Goal: Information Seeking & Learning: Understand process/instructions

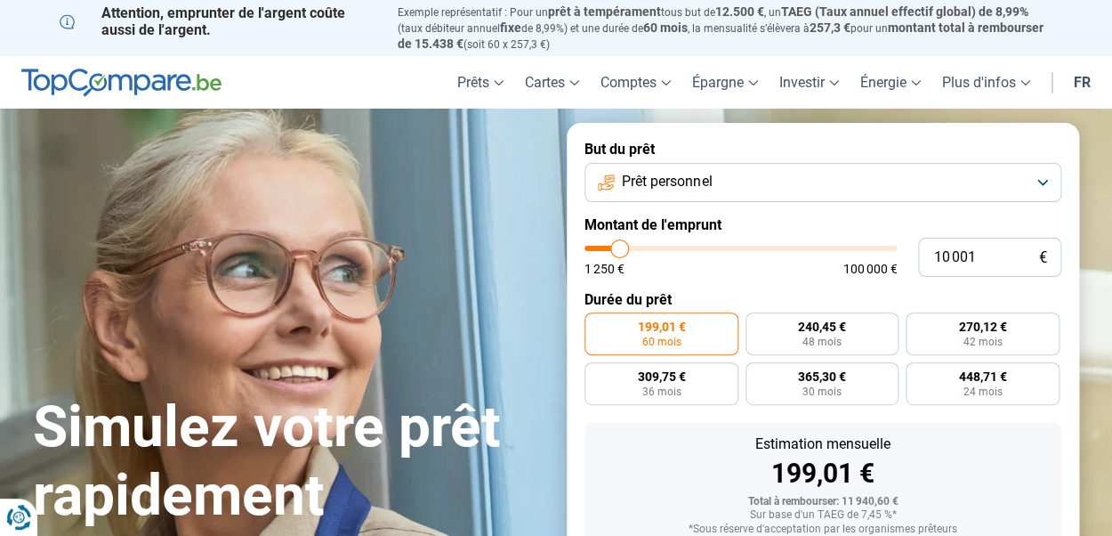
type input "10 250"
type input "10250"
type input "10 500"
type input "10500"
type input "10 750"
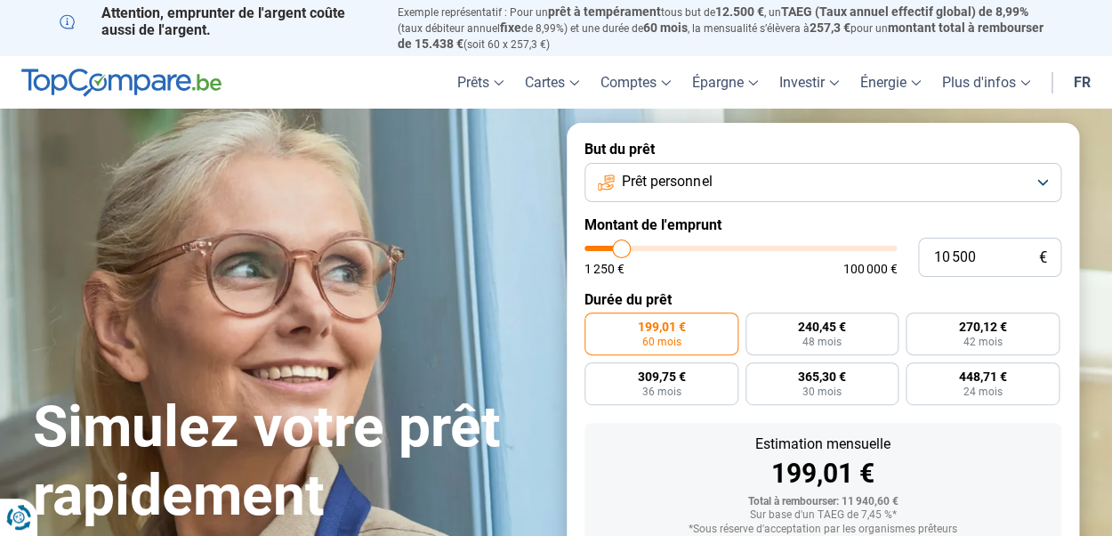
type input "10750"
type input "11 250"
type input "11250"
type input "11 750"
type input "11750"
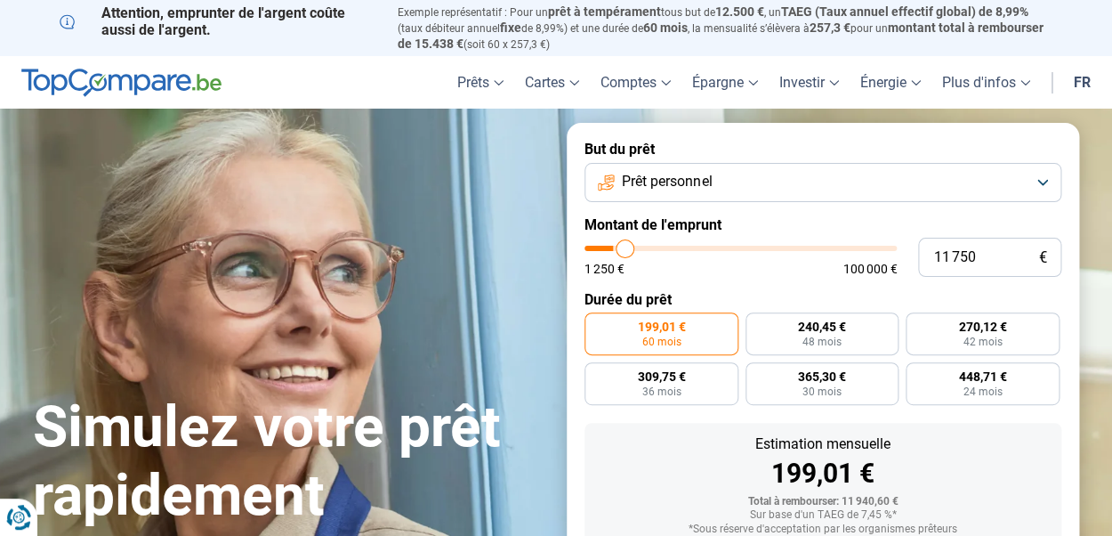
type input "12 250"
type input "12250"
type input "12 500"
type input "12500"
type input "12 750"
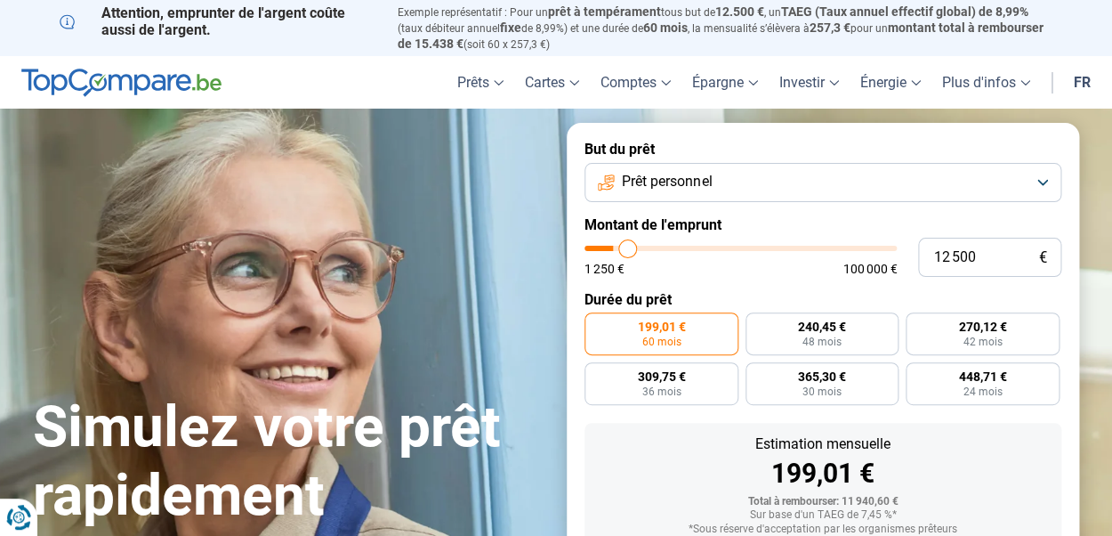
type input "12750"
type input "13 000"
type input "13000"
type input "13 250"
type input "13250"
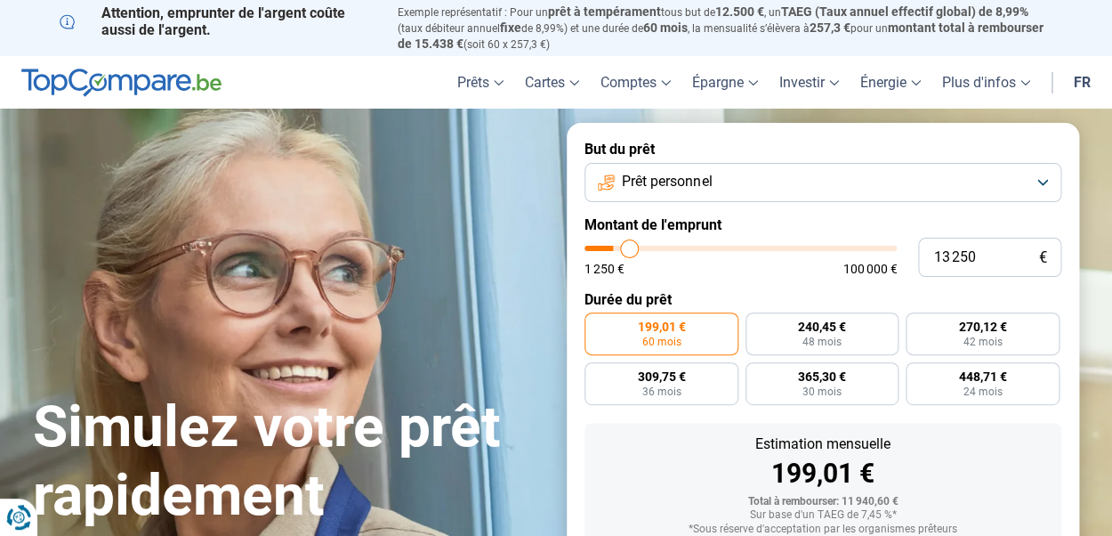
type input "13 500"
type input "13500"
type input "13 750"
type input "13750"
type input "14 000"
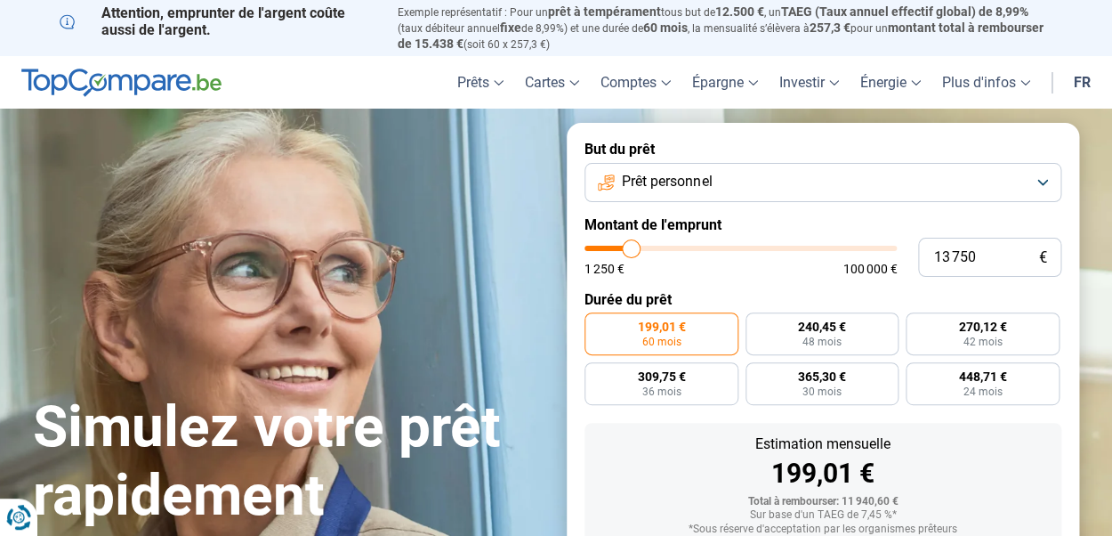
type input "14000"
type input "14 250"
type input "14250"
type input "14 750"
type input "14750"
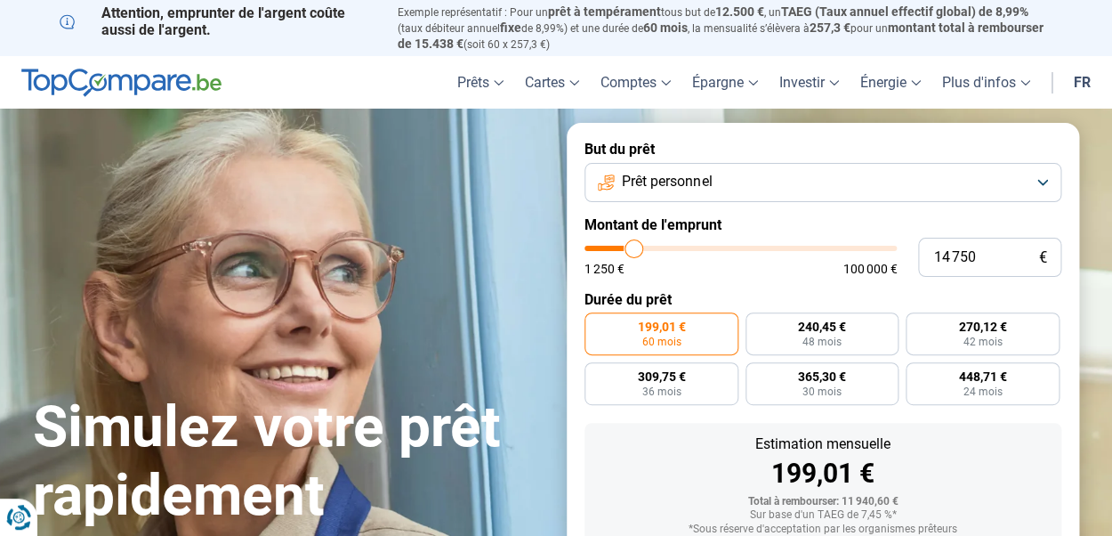
type input "15 000"
type input "15000"
type input "15 250"
type input "15250"
type input "15 500"
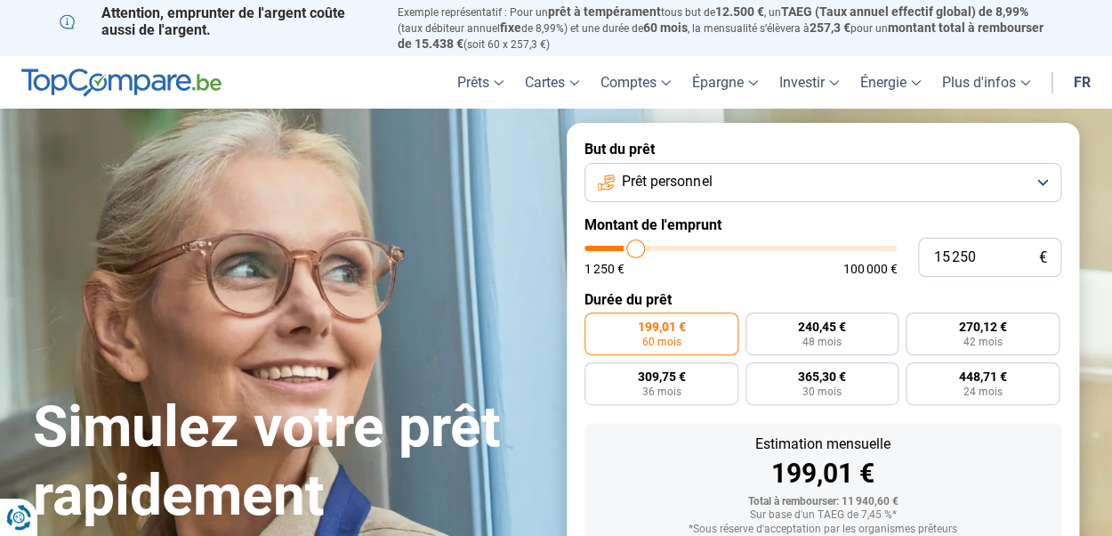
type input "15500"
type input "15 750"
type input "15750"
type input "16 000"
type input "16000"
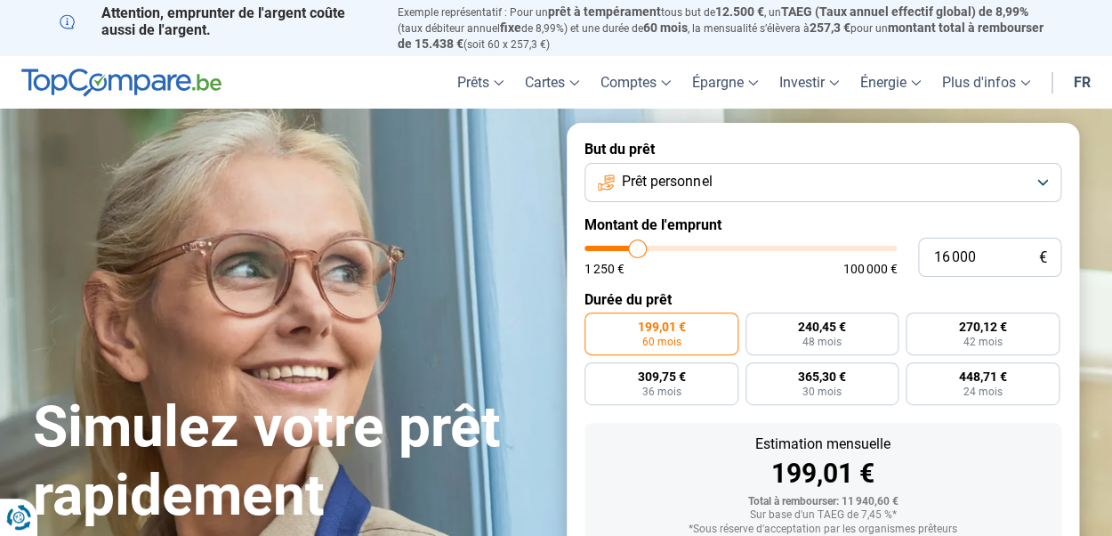
type input "16 250"
type input "16250"
type input "16 500"
type input "16500"
type input "16 250"
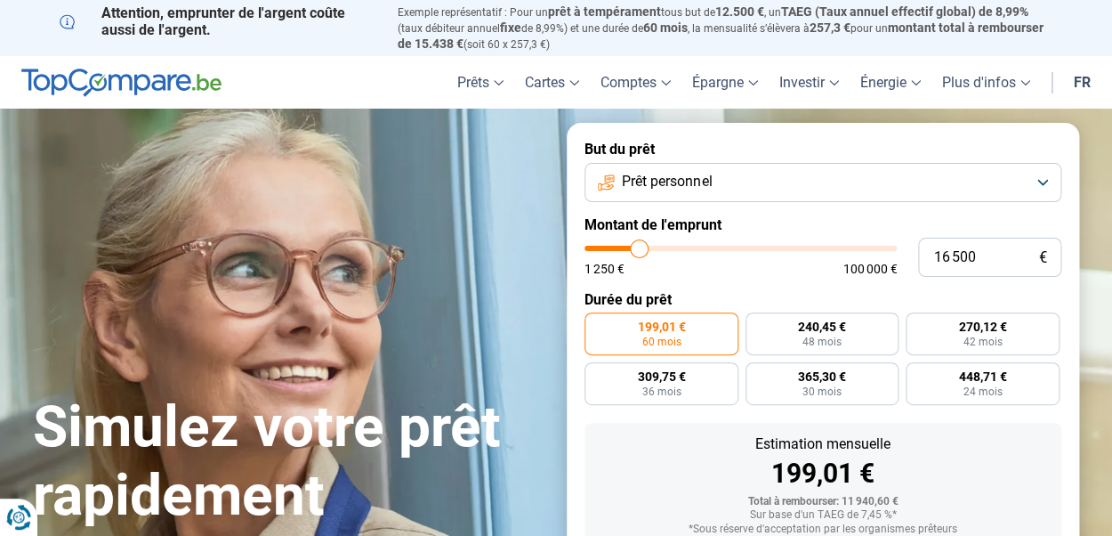
type input "16250"
type input "16 000"
type input "16000"
type input "15 500"
type input "15500"
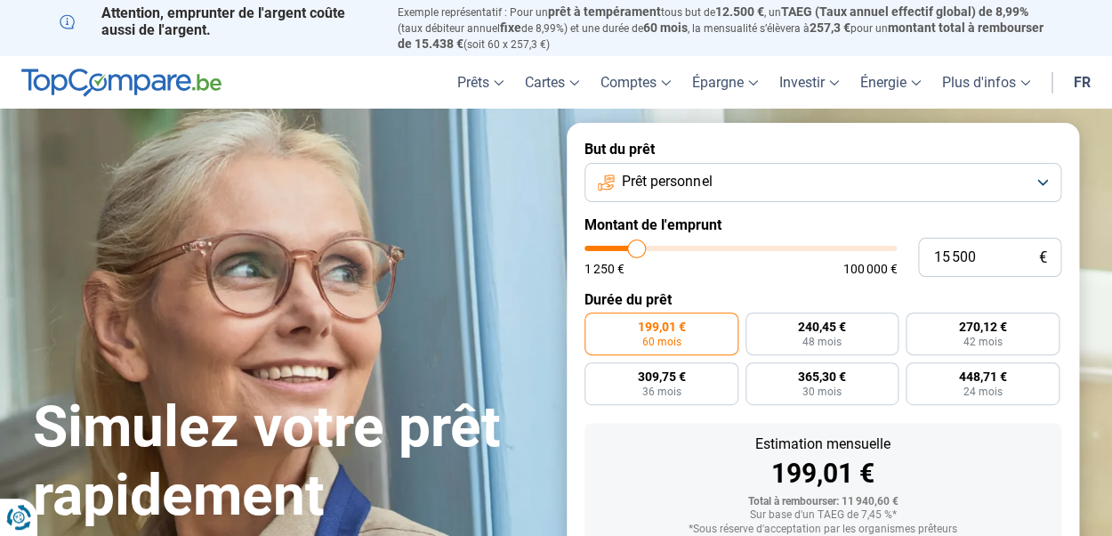
type input "15 250"
type input "15250"
type input "15 000"
type input "15000"
type input "14 750"
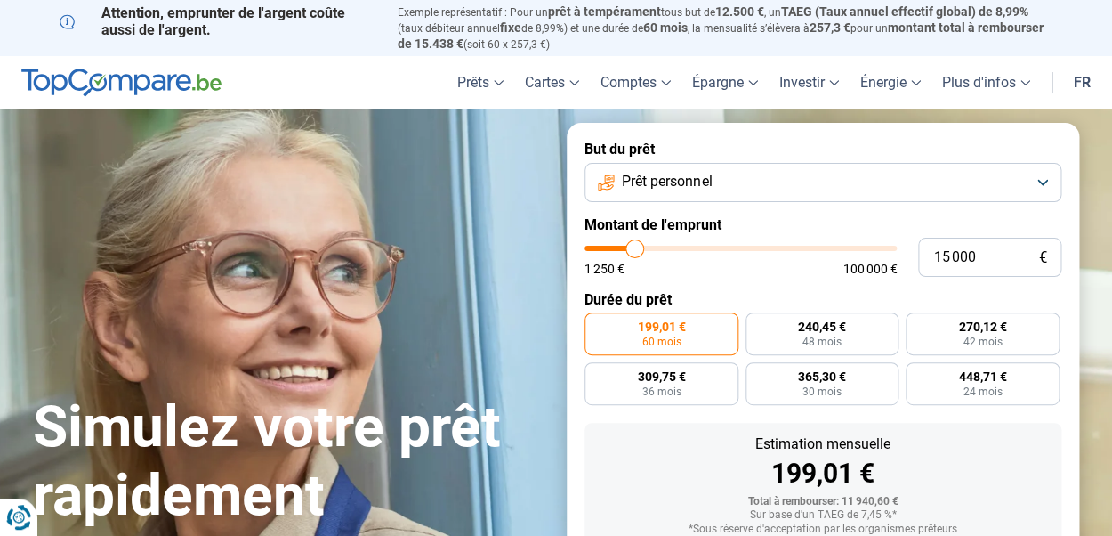
type input "14750"
type input "14 250"
type input "14250"
type input "13 750"
type input "13750"
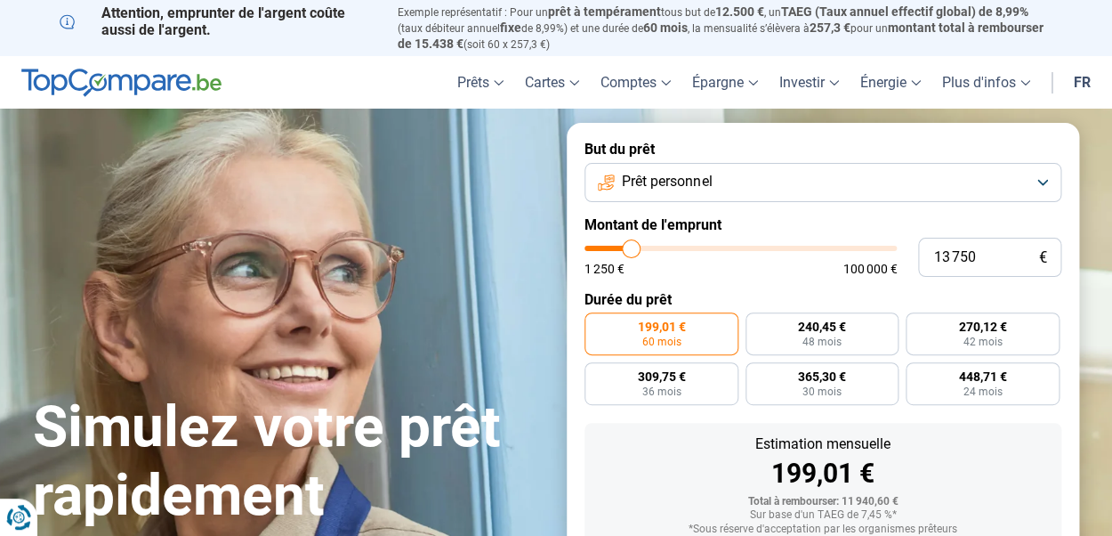
type input "13 500"
type input "13500"
type input "13 000"
type input "13000"
type input "12 500"
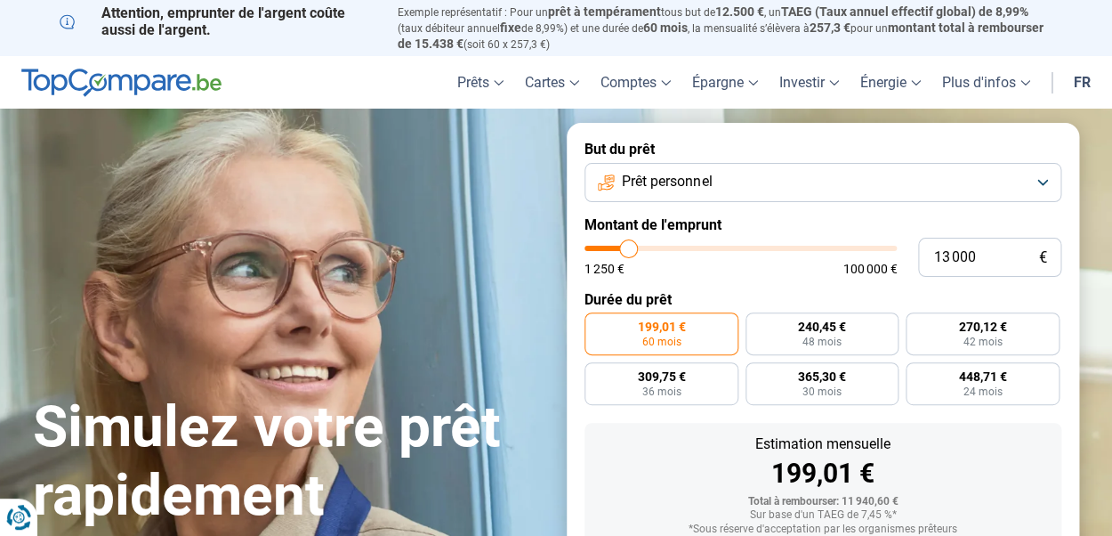
type input "12500"
type input "12 250"
type input "12250"
type input "11 750"
type input "11750"
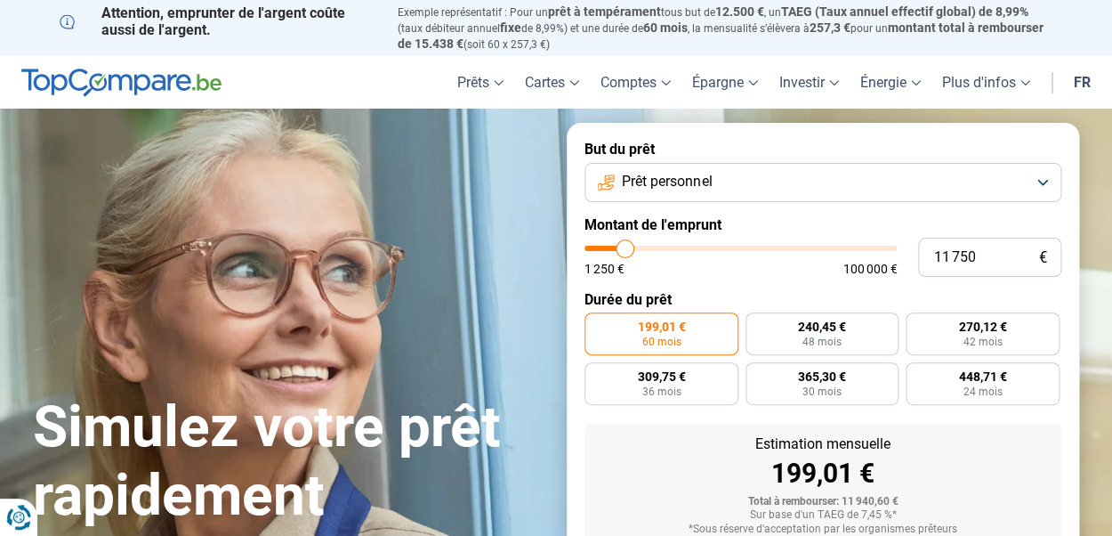
type input "11 250"
type input "11250"
type input "11 000"
type input "11000"
type input "10 250"
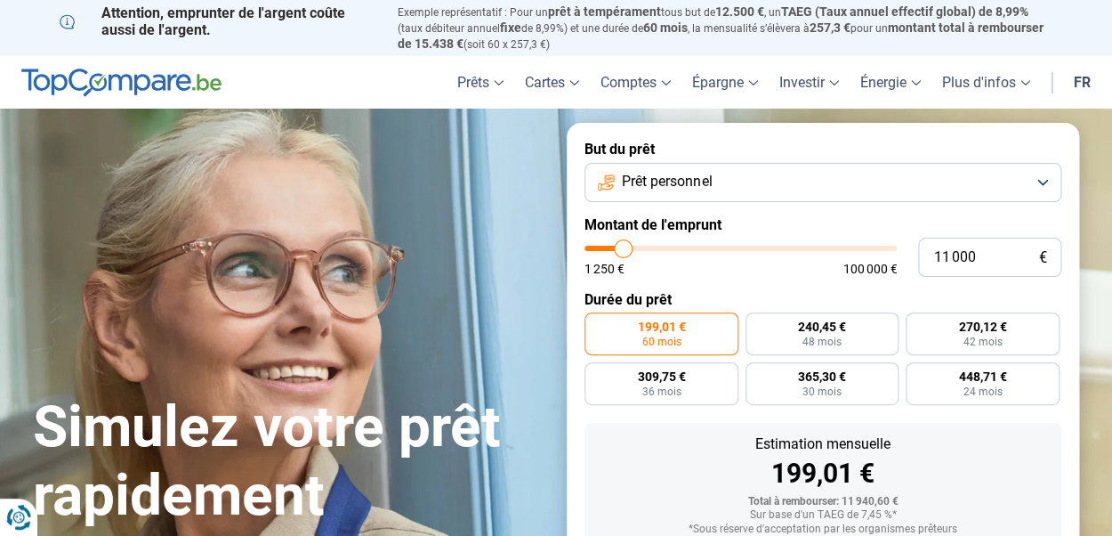
type input "10250"
type input "9 750"
type input "9750"
type input "9 500"
type input "9500"
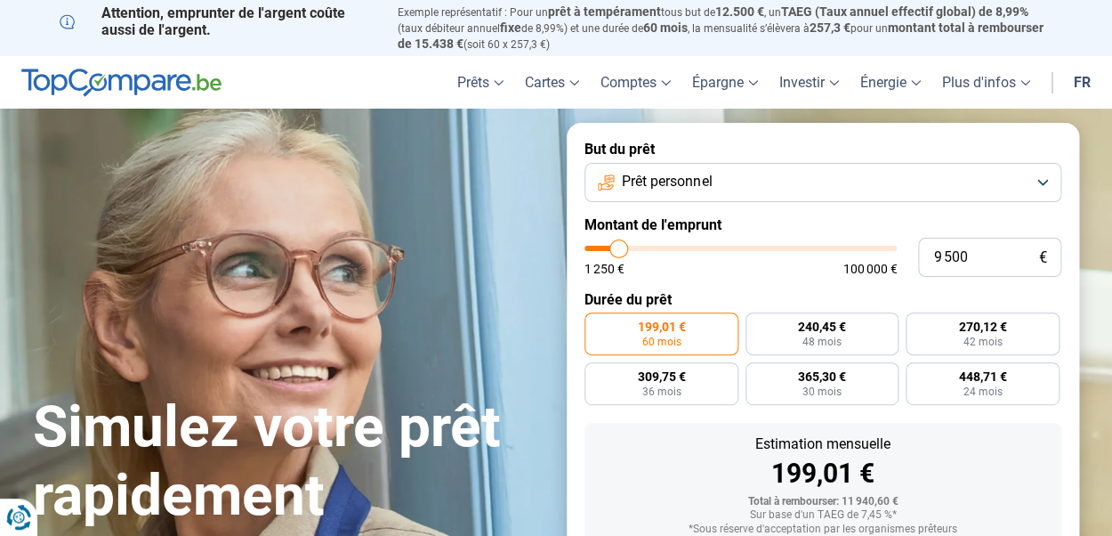
type input "9 000"
type input "9000"
type input "8 500"
type input "8500"
type input "8 250"
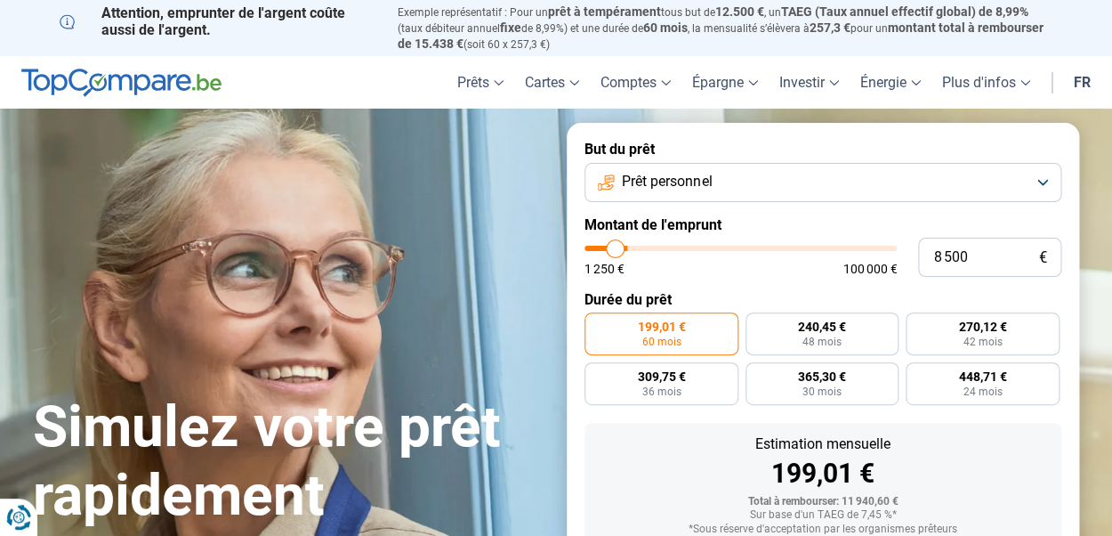
type input "8250"
type input "7 250"
type input "7250"
type input "7 000"
type input "7000"
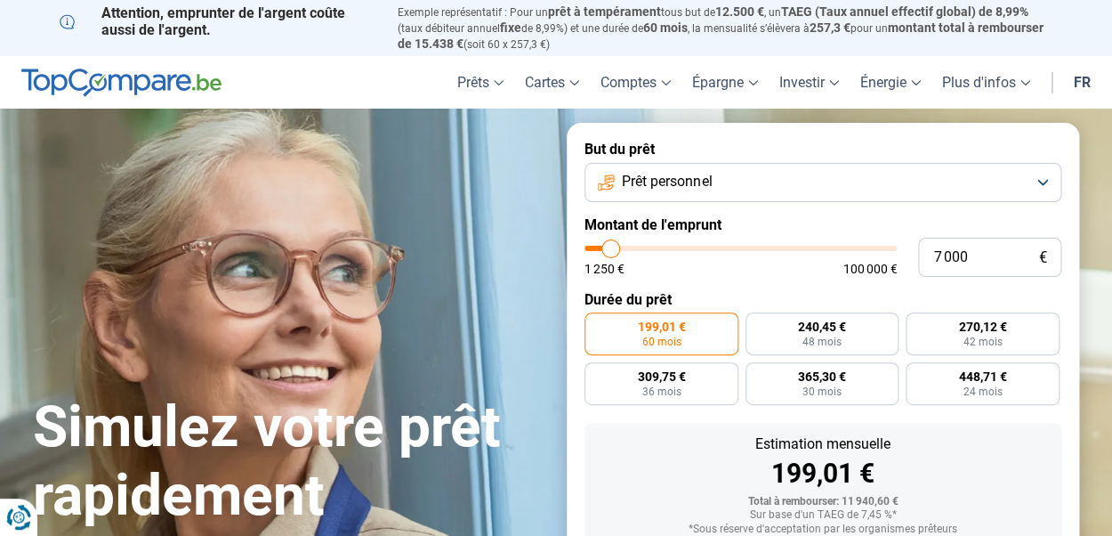
type input "6 000"
type input "6000"
type input "4 500"
type input "4500"
type input "3 500"
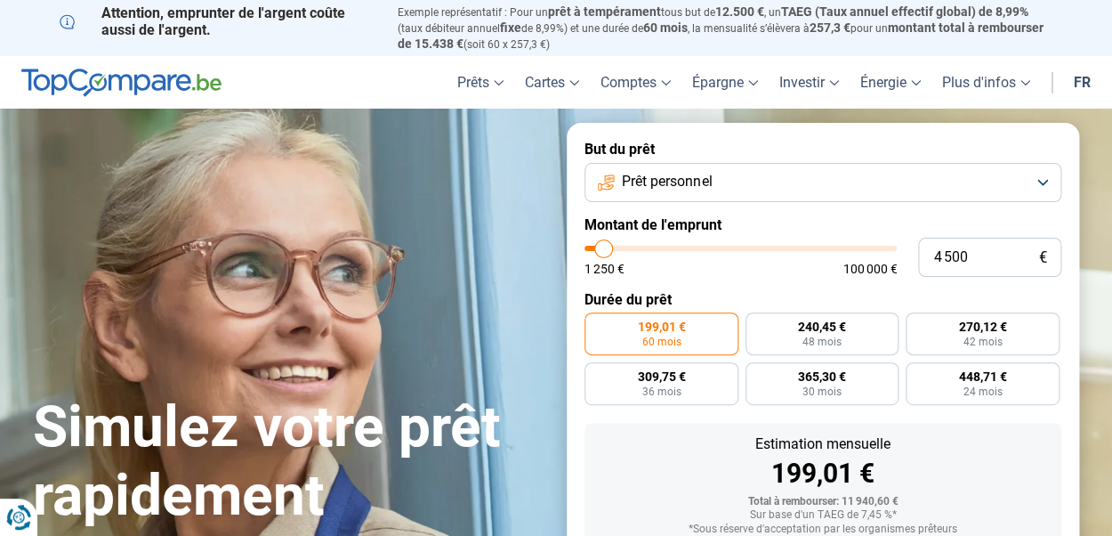
type input "3500"
type input "3 250"
type input "3250"
type input "2 750"
type input "2750"
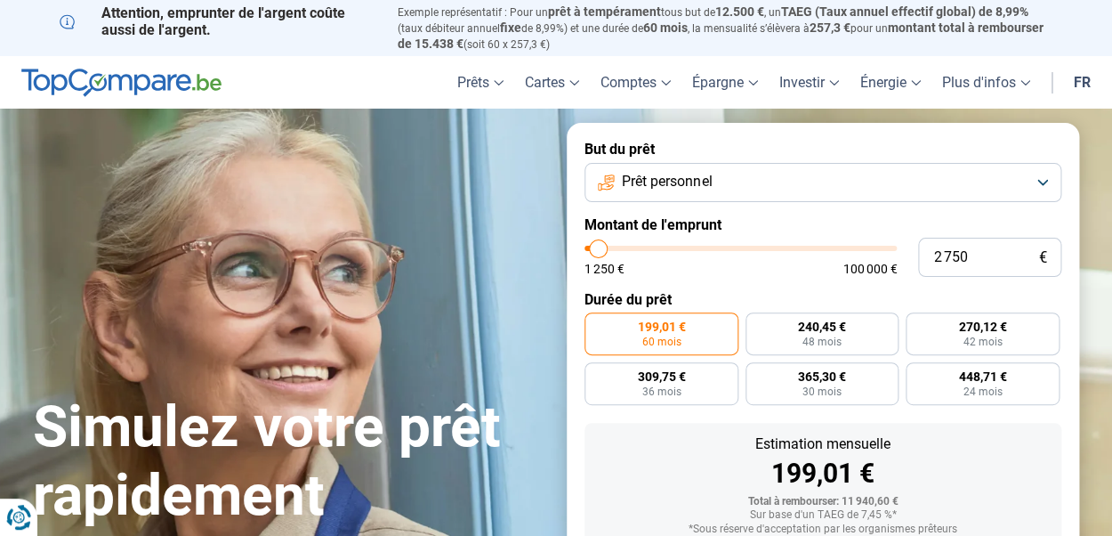
type input "2 500"
type input "2500"
type input "2 000"
type input "2000"
type input "1 500"
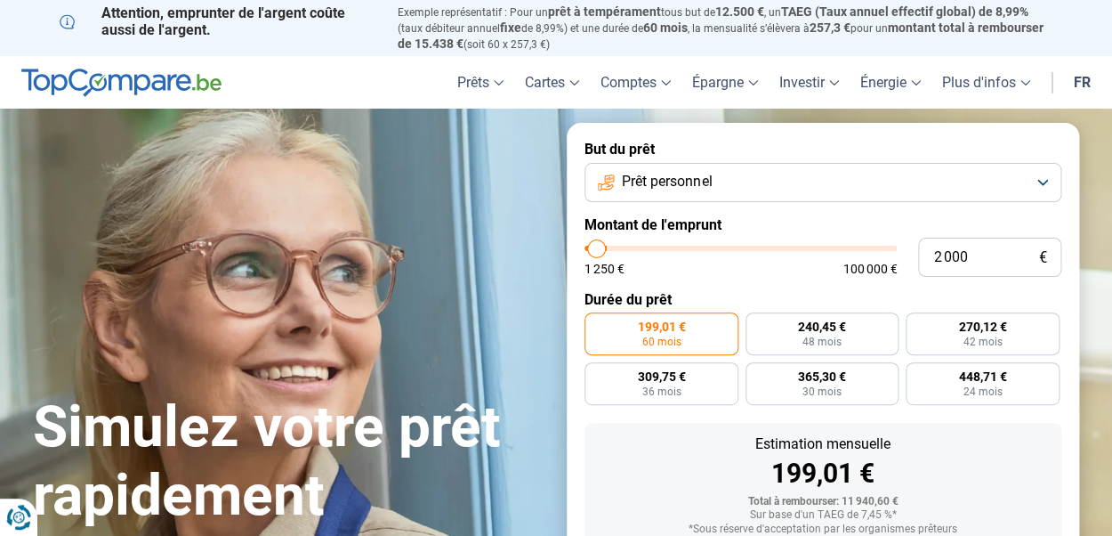
type input "1500"
type input "1 250"
type input "1250"
type input "1 750"
type input "1750"
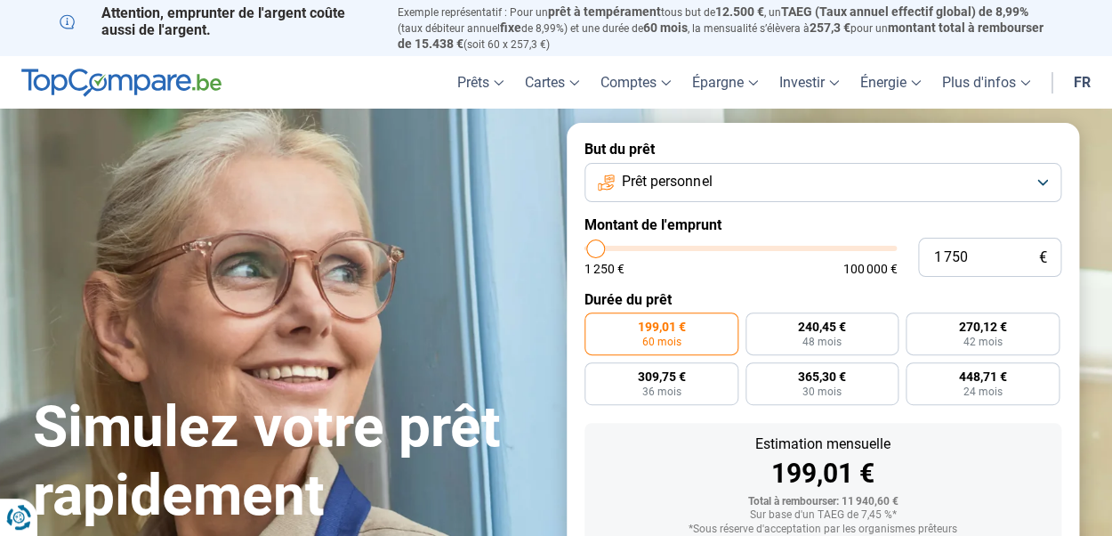
type input "2 000"
type input "2000"
type input "2 750"
type input "2750"
type input "3 000"
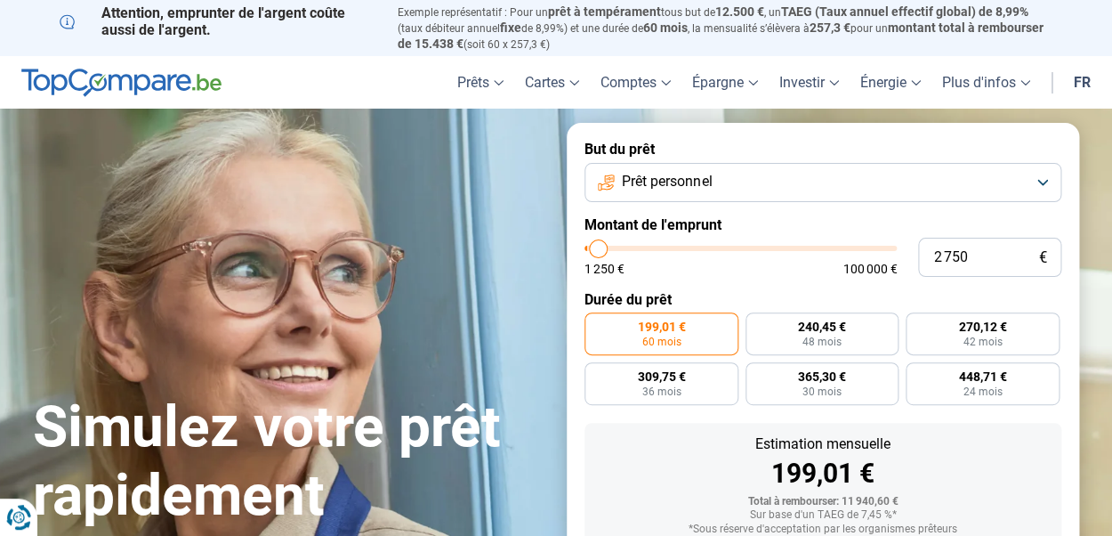
type input "3000"
type input "3 250"
type input "3250"
type input "3 500"
type input "3500"
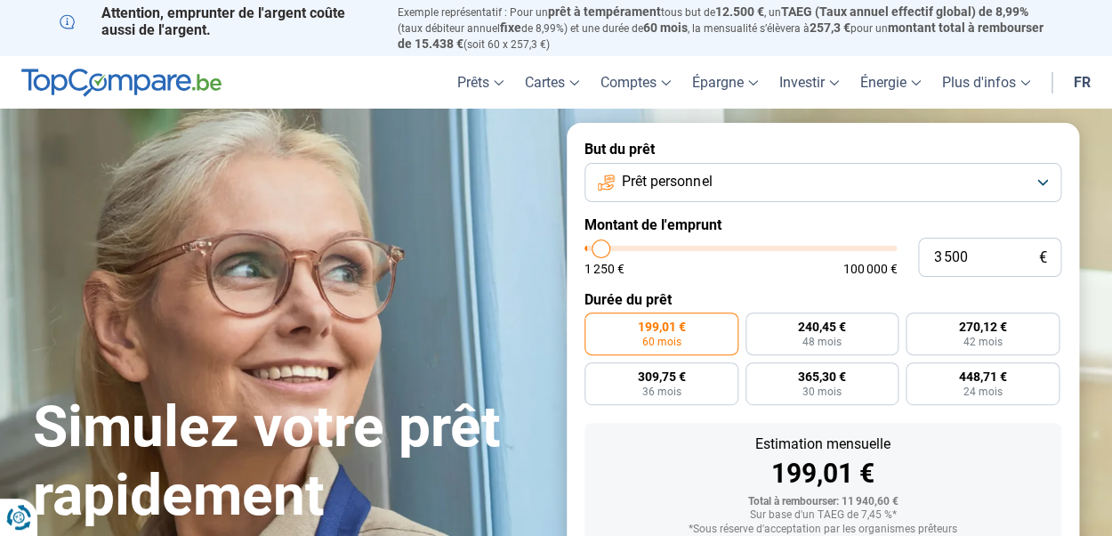
type input "3 750"
type input "3750"
type input "4 000"
type input "4000"
type input "4 250"
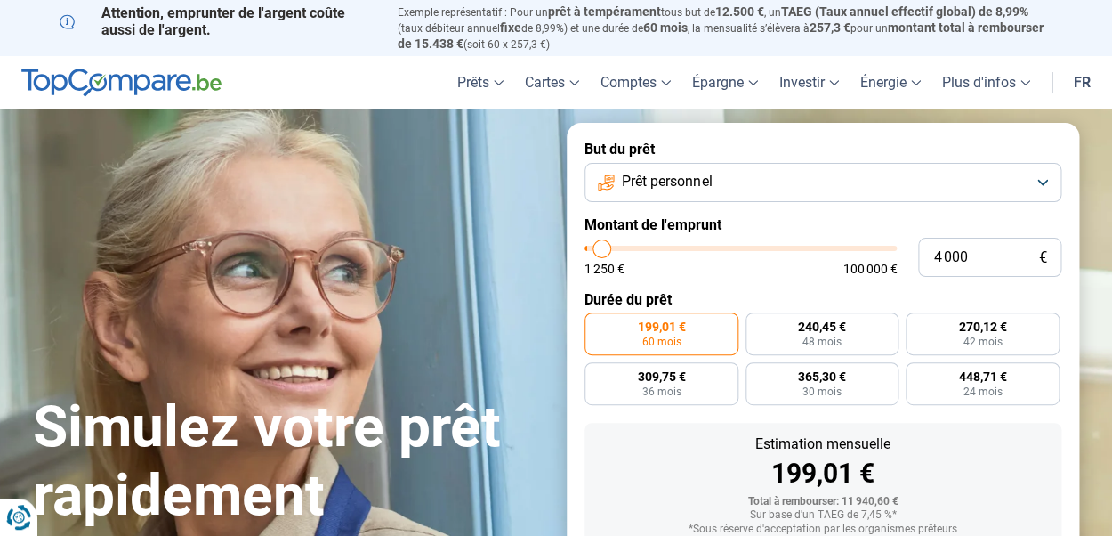
type input "4250"
type input "4 500"
type input "4500"
type input "4 750"
type input "4750"
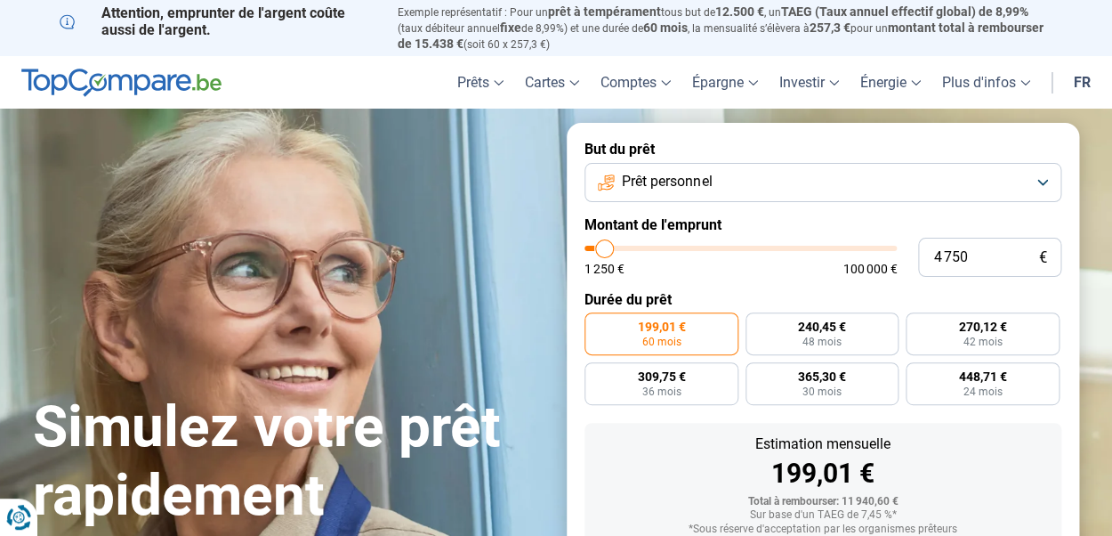
type input "5 250"
type input "5250"
type input "5 500"
type input "5500"
type input "5 750"
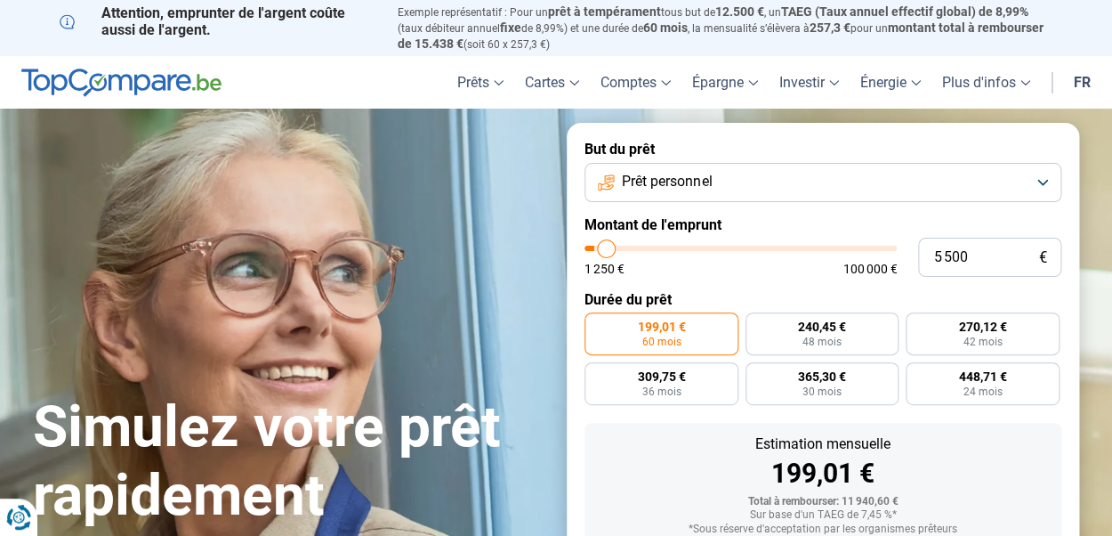
type input "5750"
type input "6 000"
type input "6000"
type input "6 500"
type input "6500"
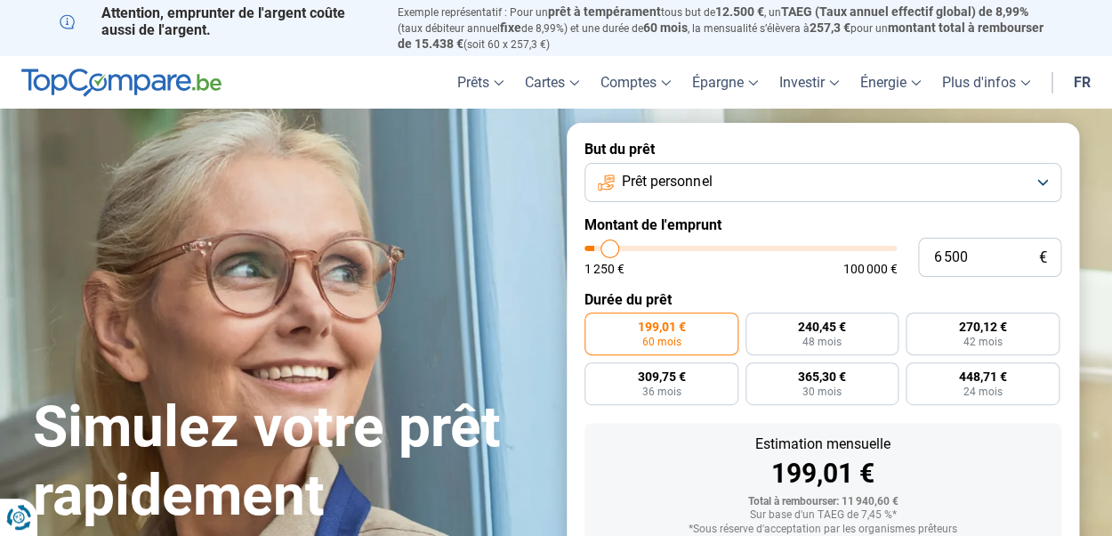
type input "7 000"
type input "7000"
type input "7 500"
type input "7500"
type input "7 750"
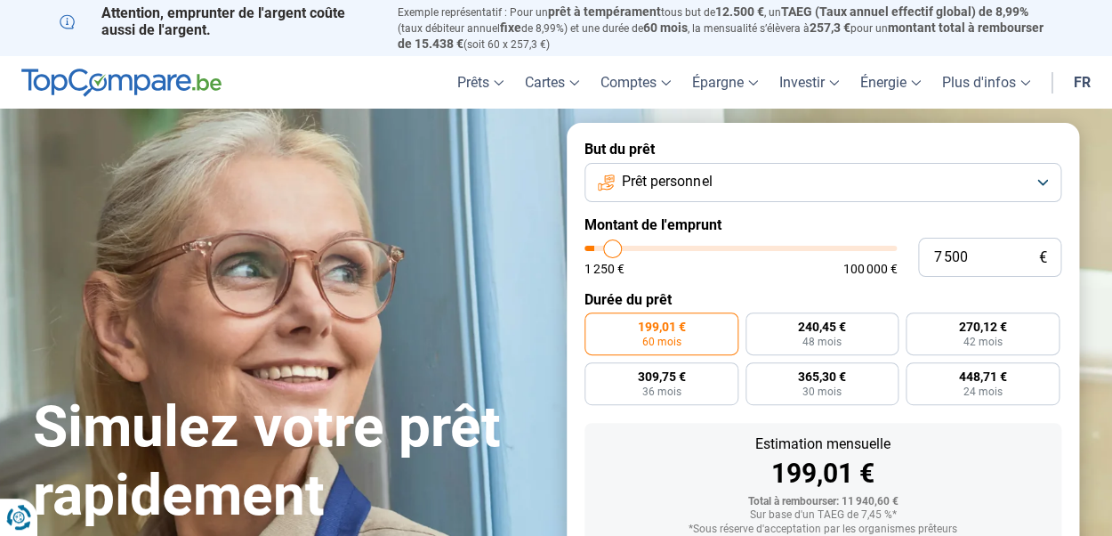
type input "7750"
type input "8 000"
type input "8000"
type input "8 250"
type input "8250"
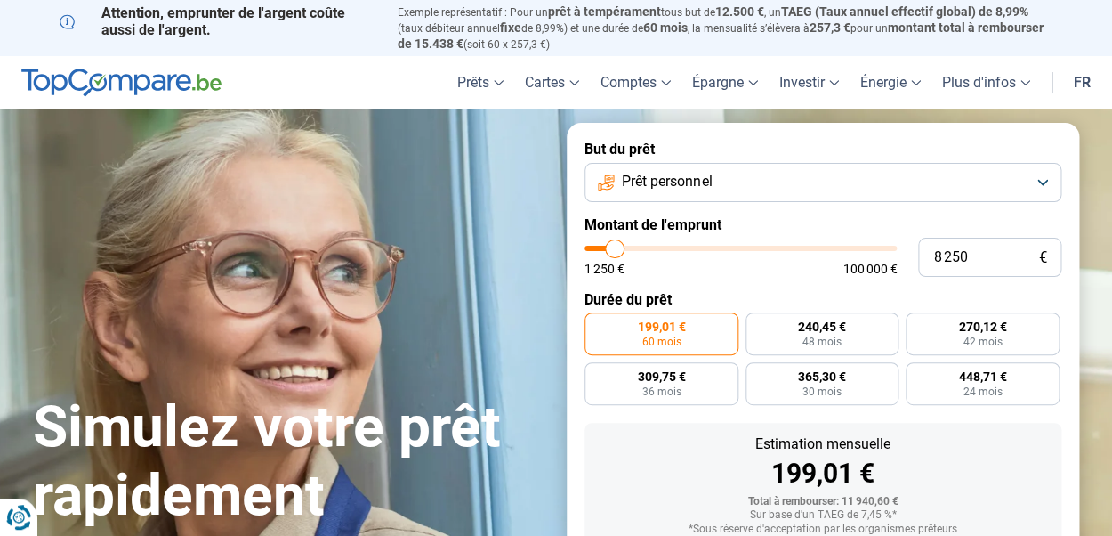
type input "8 500"
type input "8500"
type input "8 750"
type input "8750"
type input "9 000"
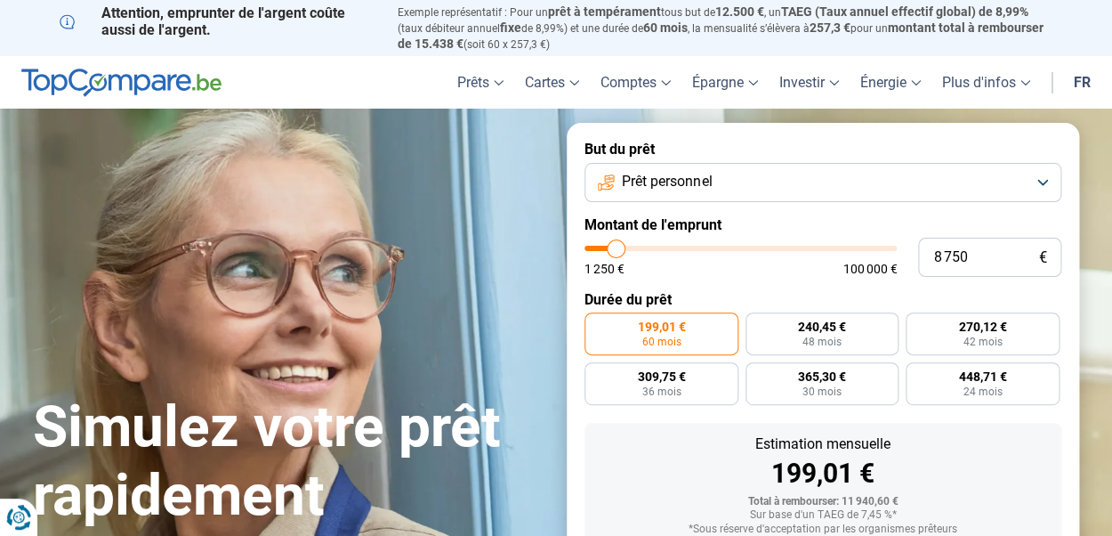
type input "9000"
type input "9 250"
type input "9250"
type input "9 500"
type input "9500"
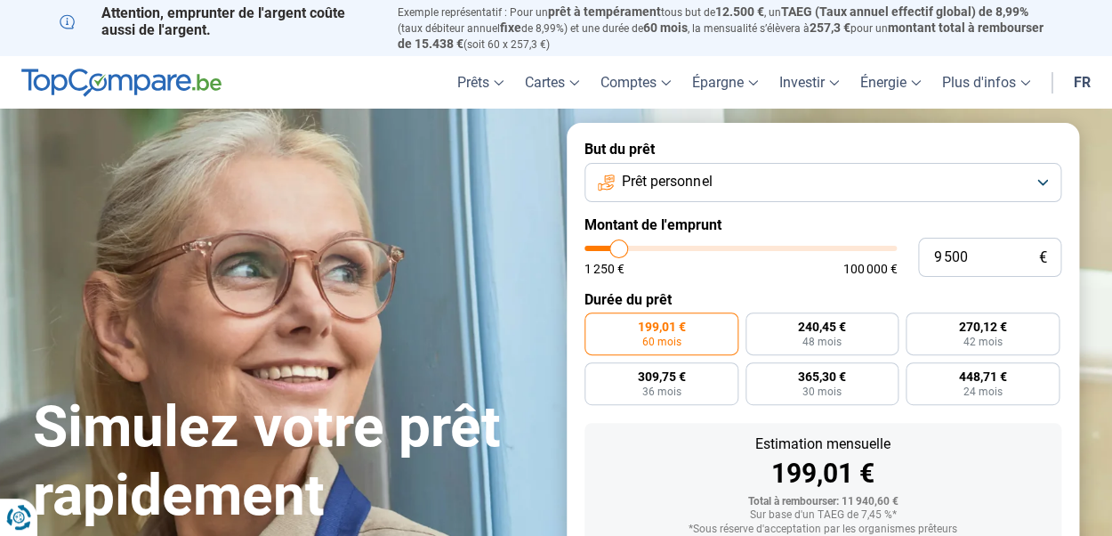
type input "9 750"
type input "9750"
type input "10 000"
type input "10000"
type input "10 250"
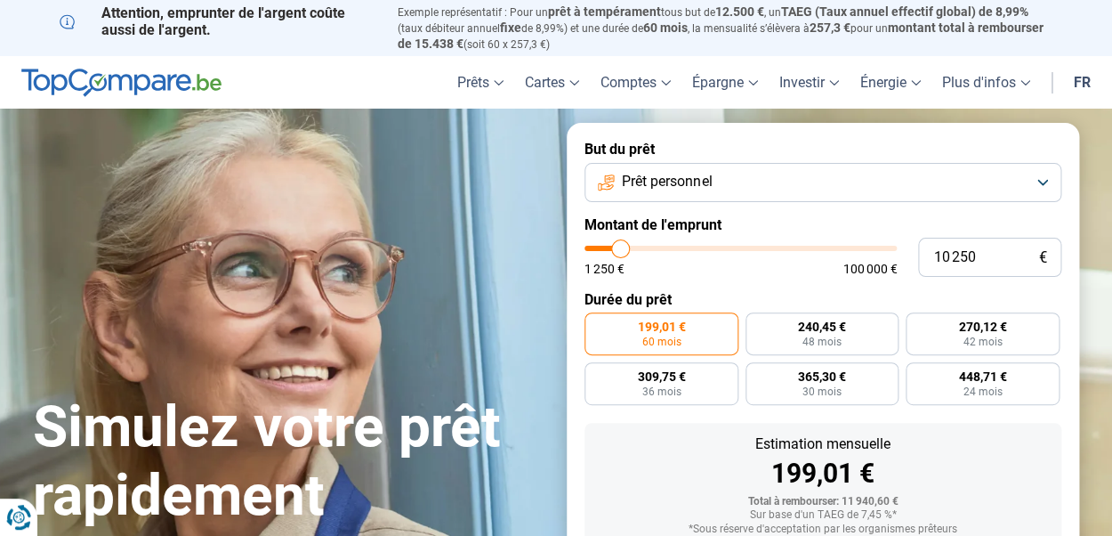
type input "10250"
click at [621, 250] on input "range" at bounding box center [741, 248] width 312 height 5
click at [711, 186] on span "Prêt personnel" at bounding box center [667, 182] width 90 height 20
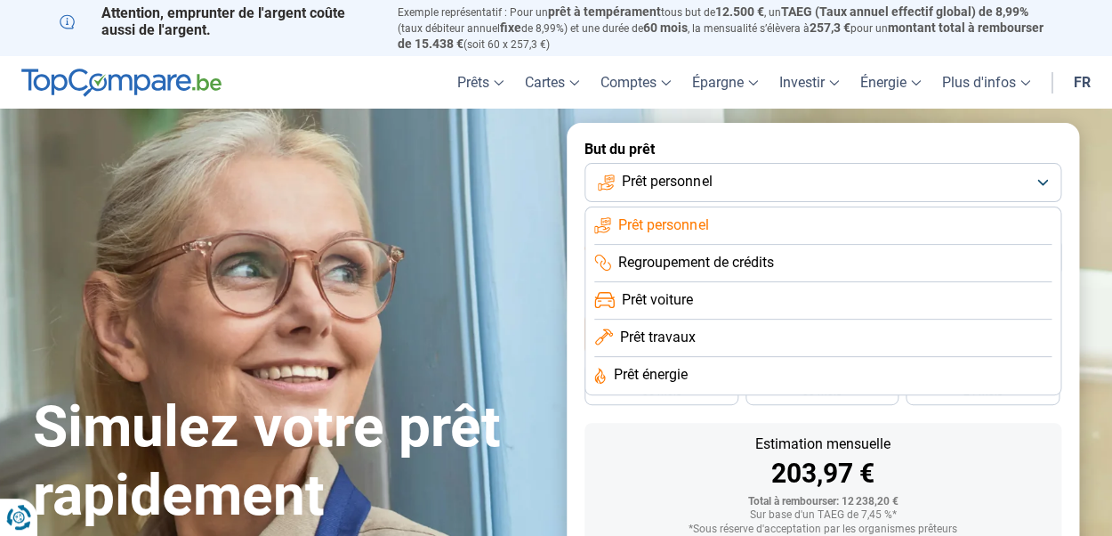
click at [715, 225] on li "Prêt personnel" at bounding box center [822, 225] width 457 height 37
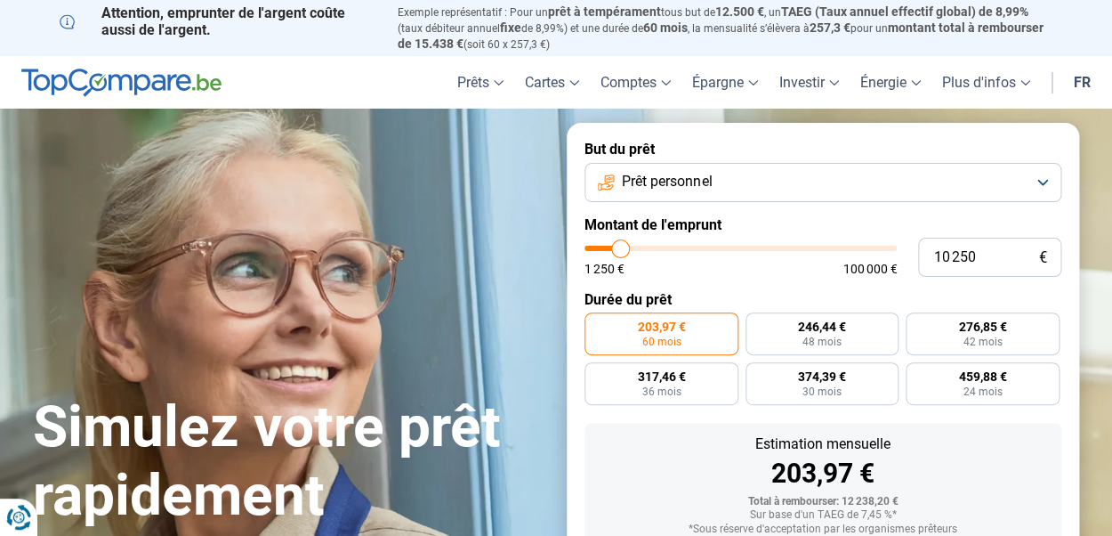
type input "10 000"
type input "10000"
type input "9 750"
type input "9750"
type input "10 000"
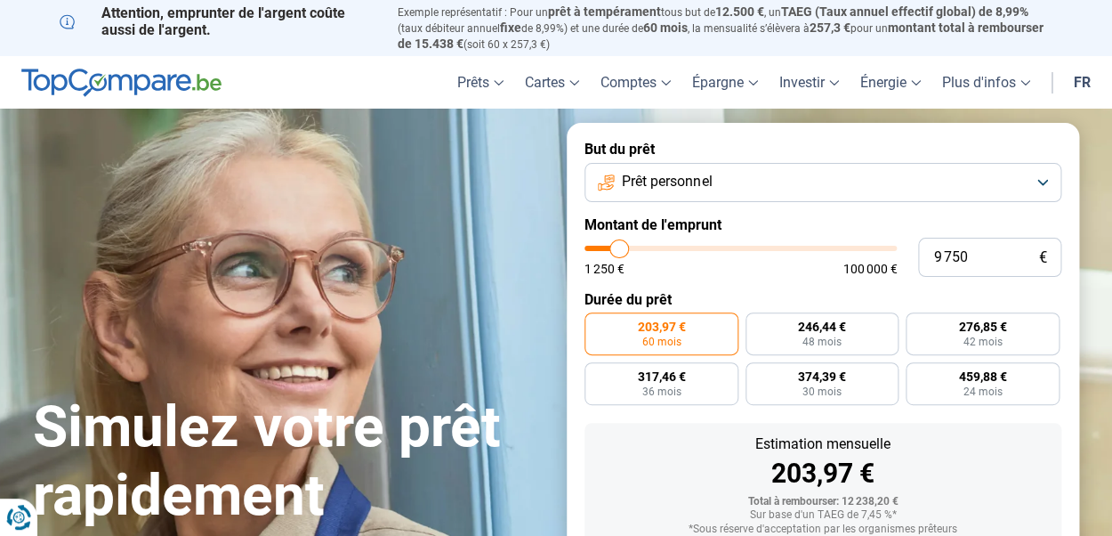
type input "10000"
type input "10 250"
type input "10250"
type input "10 500"
type input "10500"
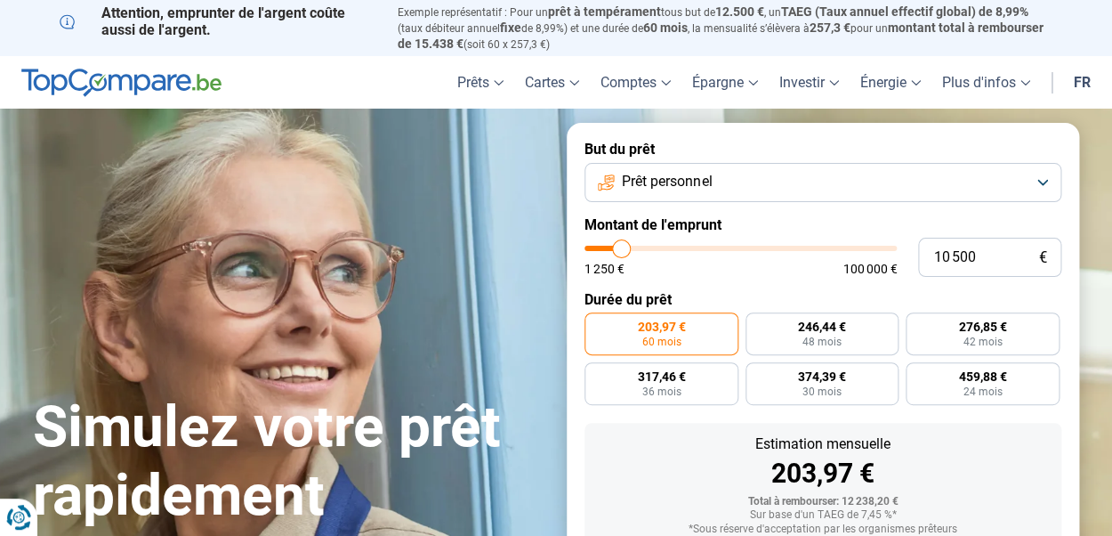
click at [622, 251] on input "range" at bounding box center [741, 248] width 312 height 5
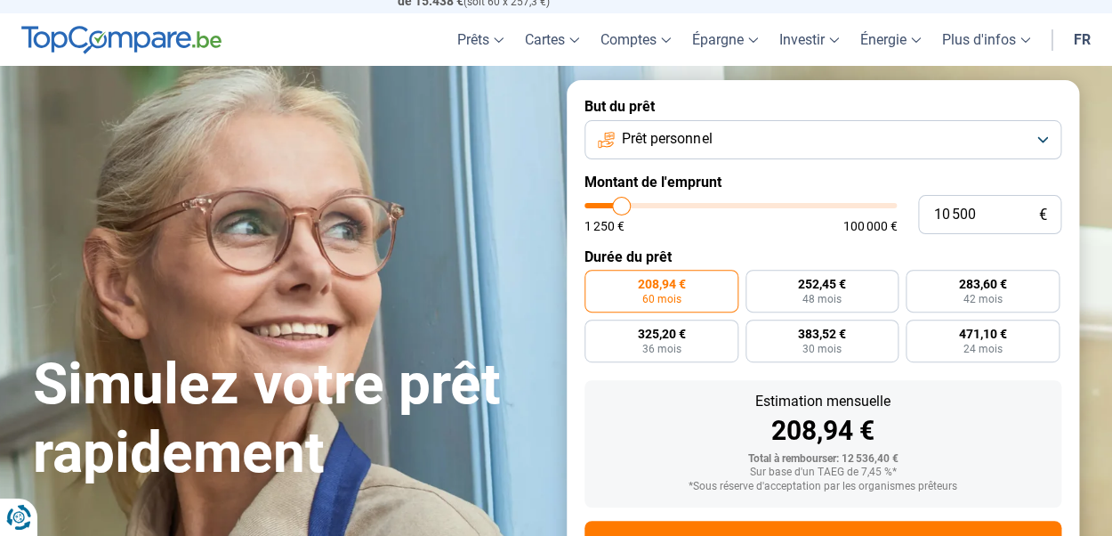
drag, startPoint x: 990, startPoint y: 263, endPoint x: 932, endPoint y: 233, distance: 66.1
click at [893, 262] on label "Durée du prêt" at bounding box center [823, 256] width 477 height 17
drag, startPoint x: 980, startPoint y: 220, endPoint x: 879, endPoint y: 217, distance: 100.6
click at [918, 217] on input "10 500" at bounding box center [989, 214] width 143 height 39
type input "1"
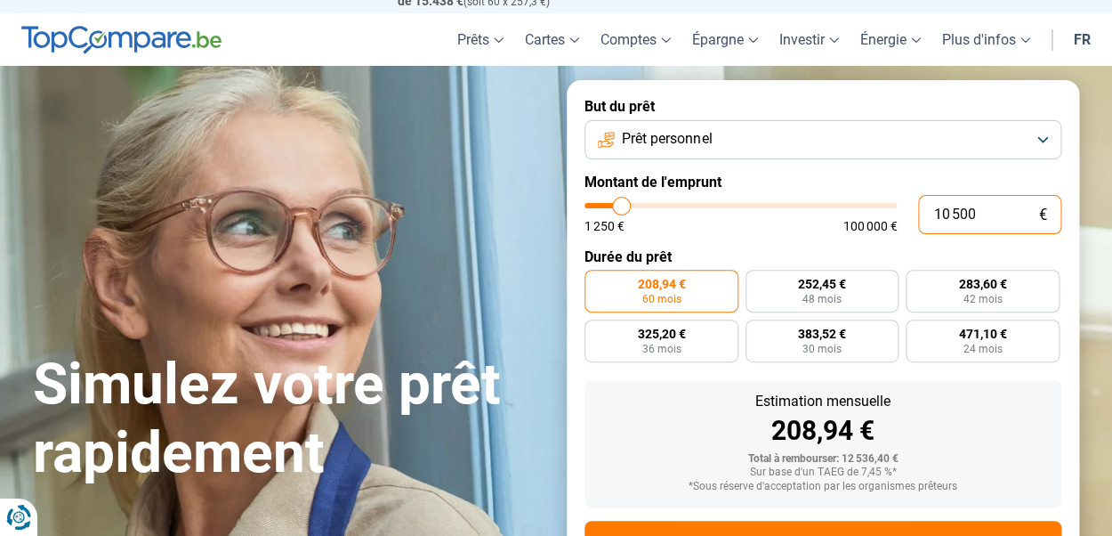
type input "1250"
type input "10"
type input "1250"
type input "100"
type input "1250"
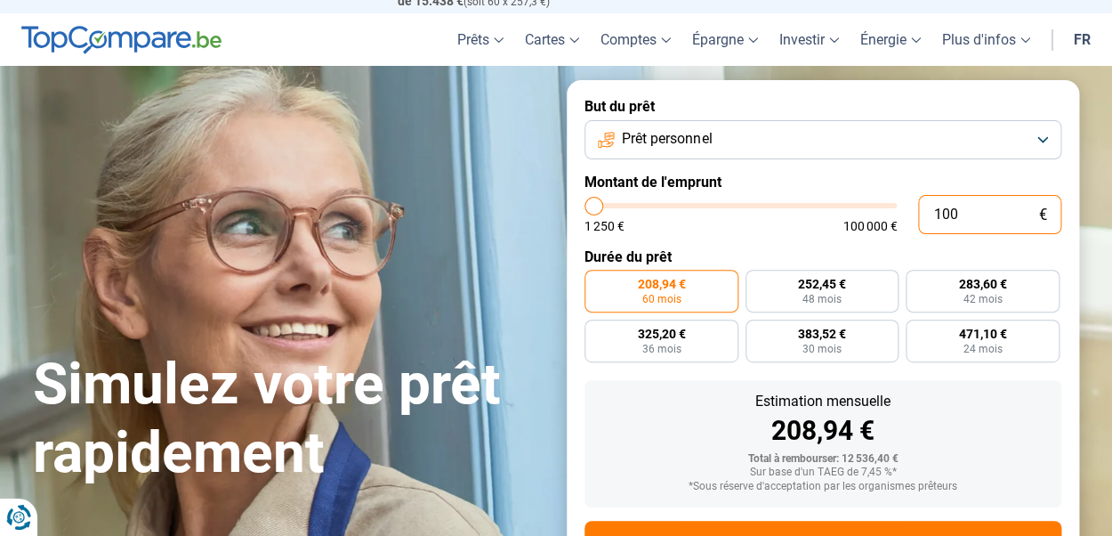
type input "1 000"
type input "1250"
type input "1 250"
type input "1250"
radio input "true"
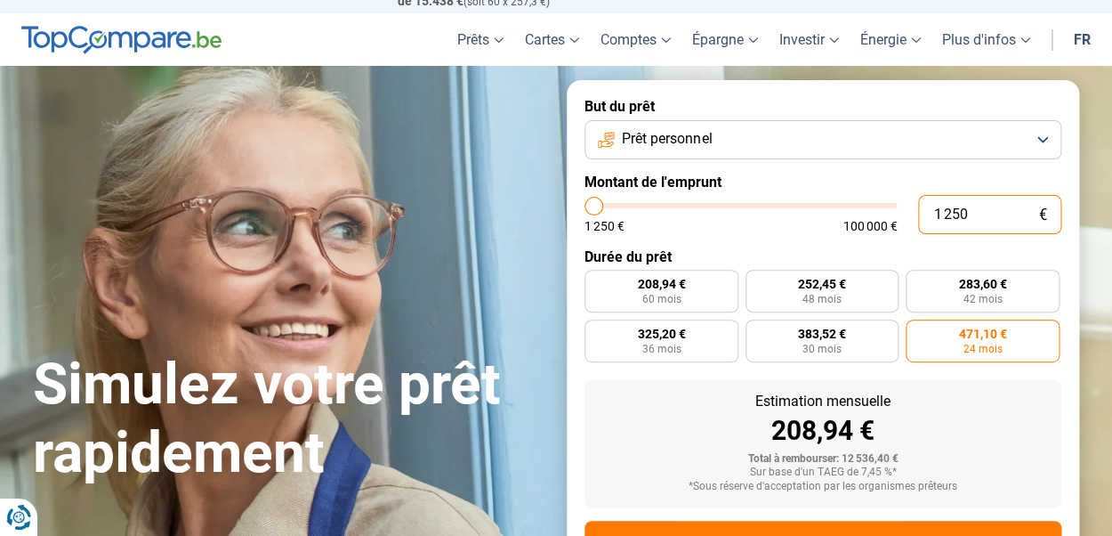
type input "12 500"
type input "12500"
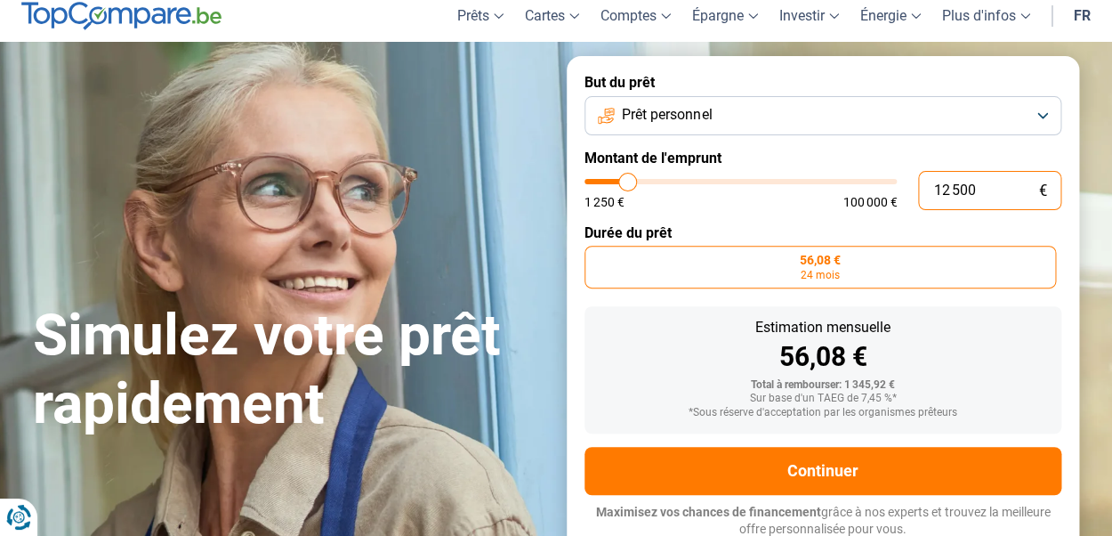
scroll to position [69, 0]
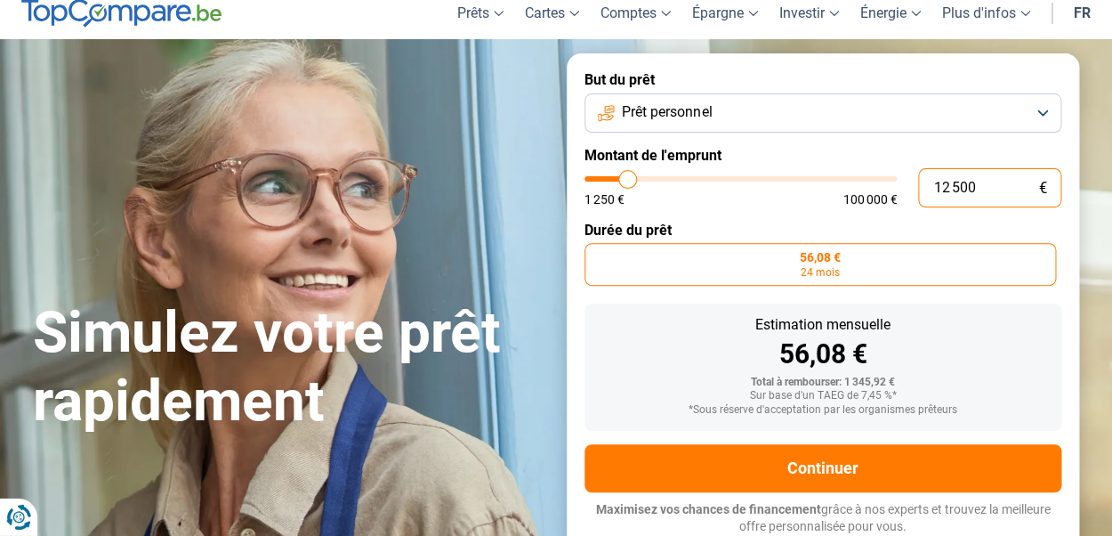
radio input "false"
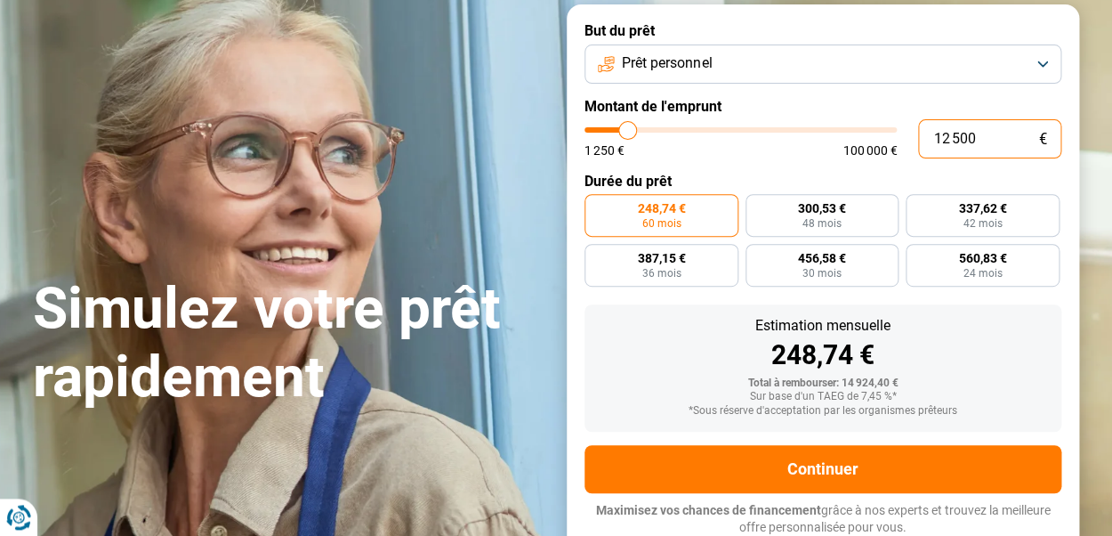
scroll to position [119, 0]
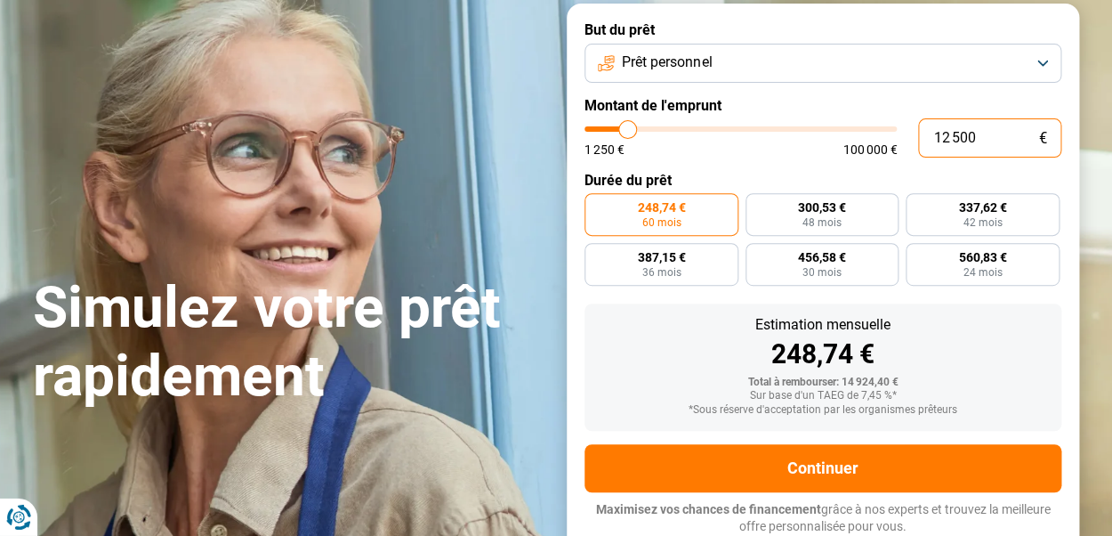
drag, startPoint x: 1000, startPoint y: 134, endPoint x: 915, endPoint y: 139, distance: 85.5
click at [918, 139] on input "12 500" at bounding box center [989, 137] width 143 height 39
type input "1"
type input "1250"
type input "10"
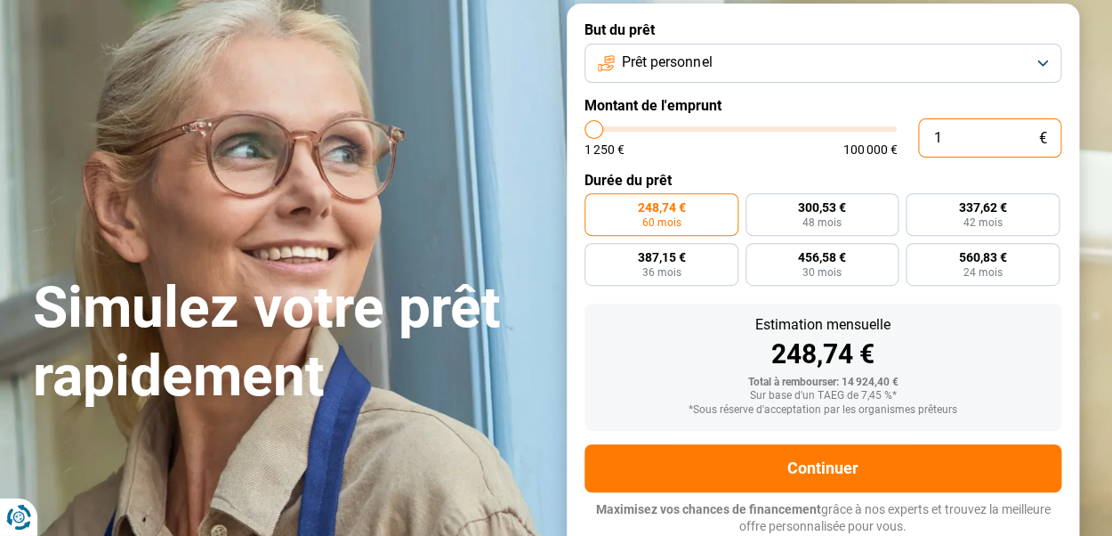
type input "1250"
type input "100"
type input "1250"
type input "1 000"
type input "1250"
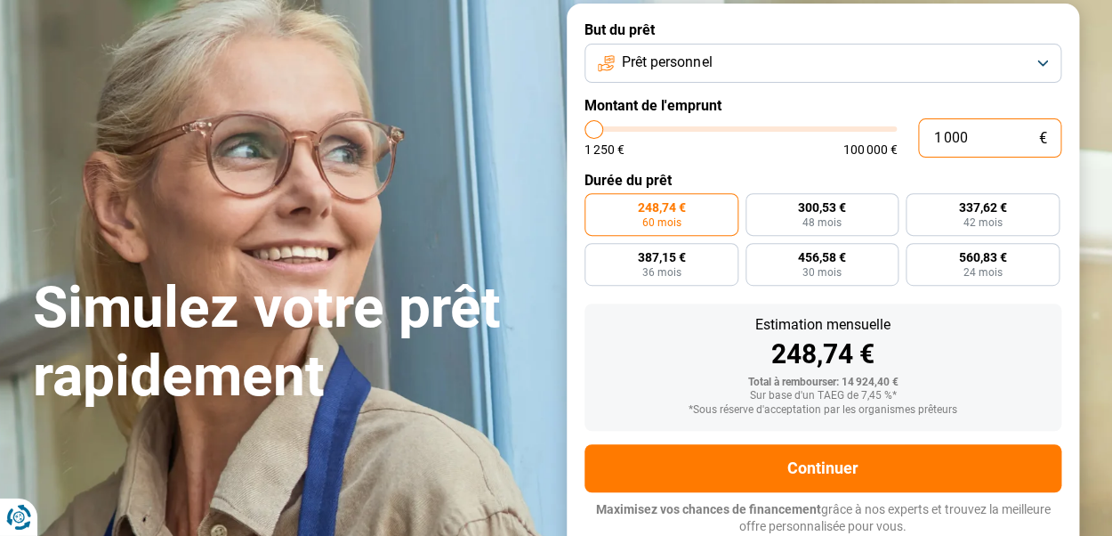
type input "10 000"
type input "10000"
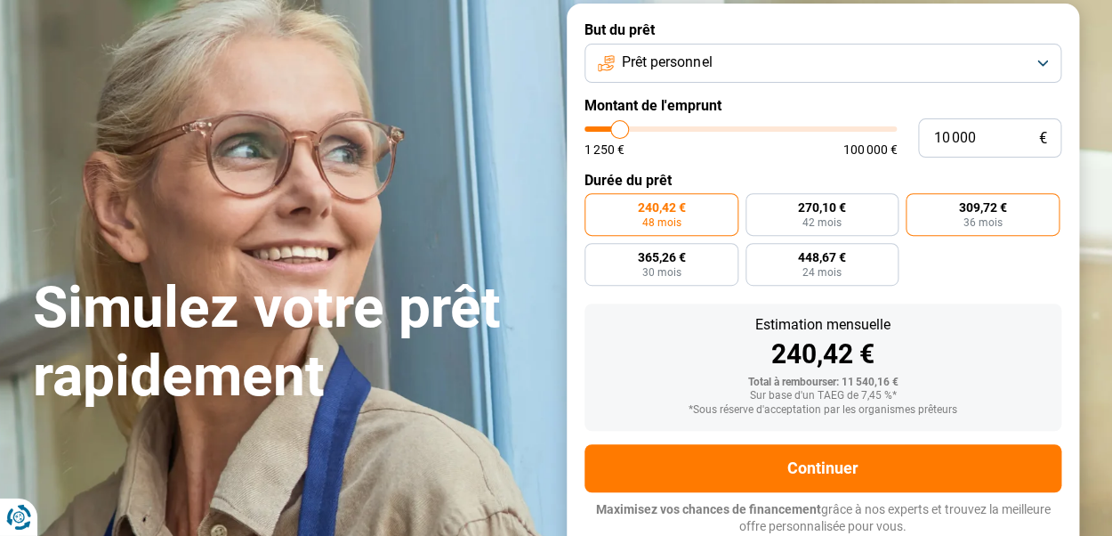
click at [960, 221] on label "309,72 € 36 mois" at bounding box center [983, 214] width 154 height 43
click at [917, 205] on input "309,72 € 36 mois" at bounding box center [912, 199] width 12 height 12
